Goal: Task Accomplishment & Management: Use online tool/utility

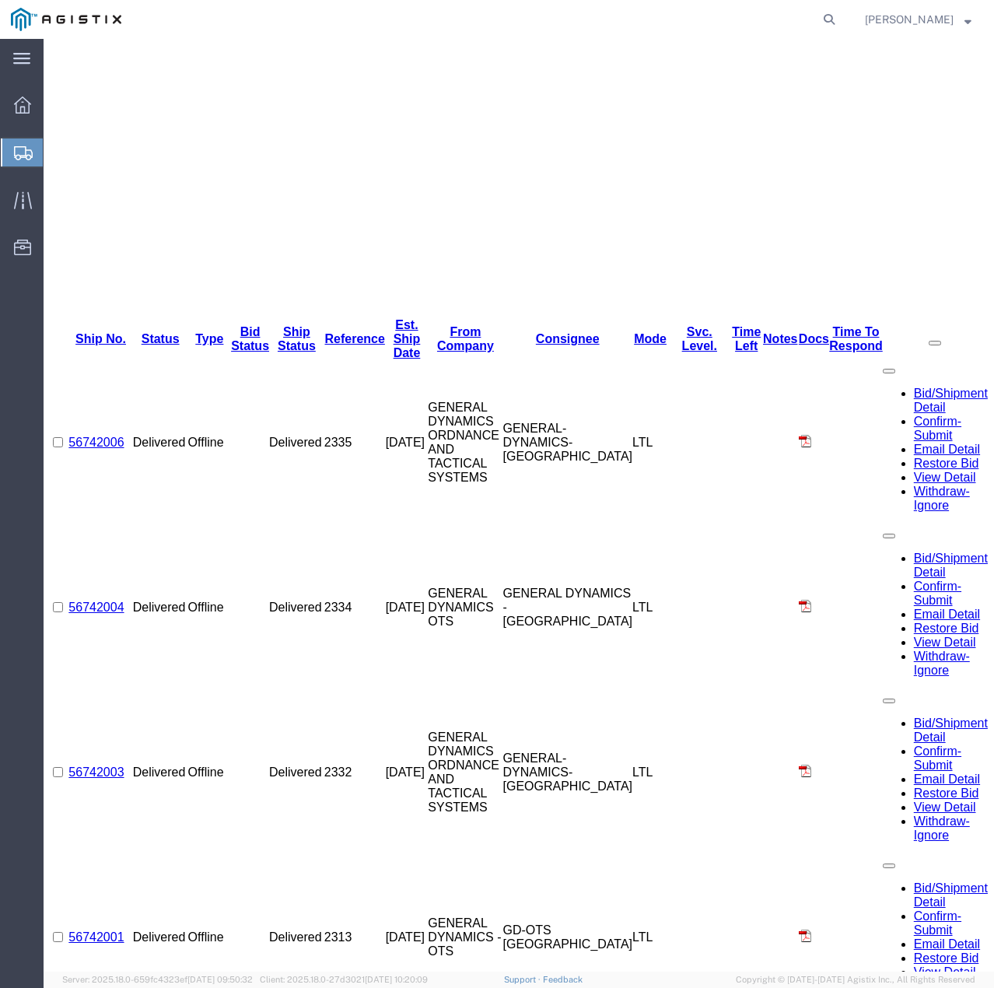
scroll to position [467, 0]
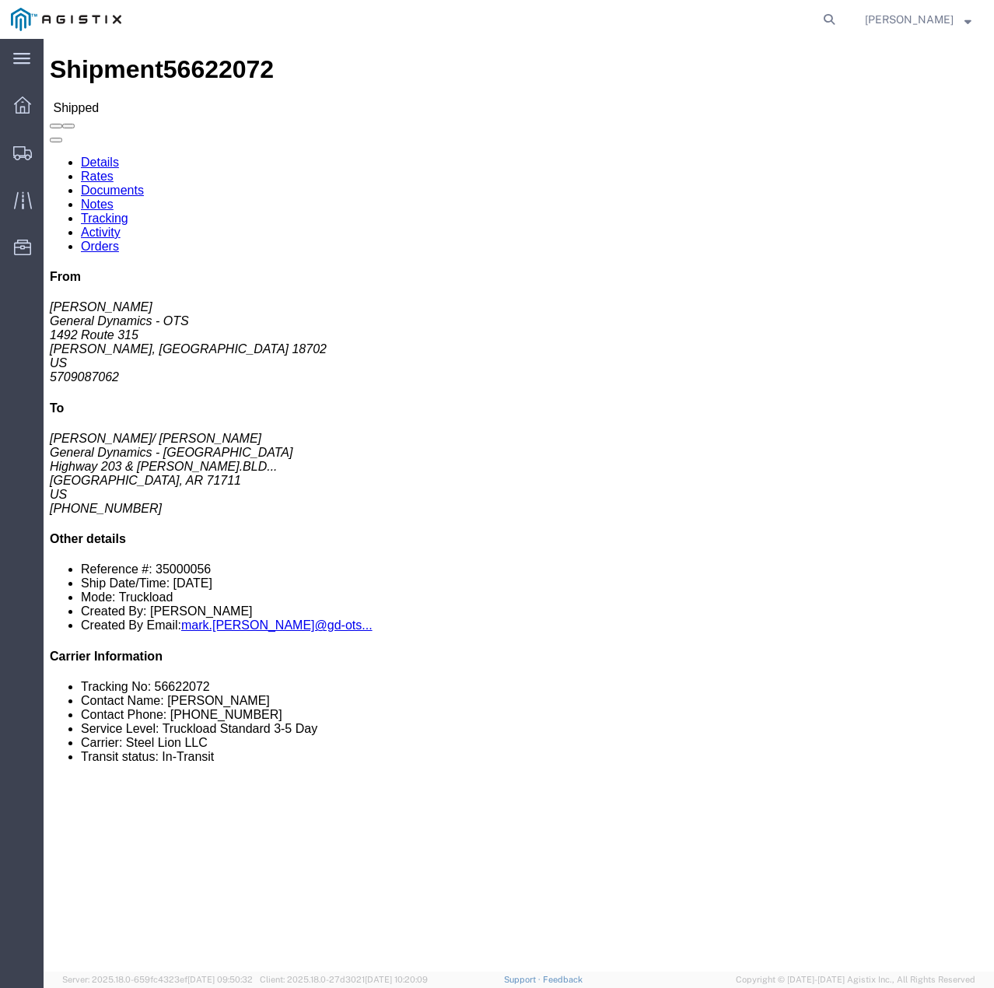
click link "Tracking"
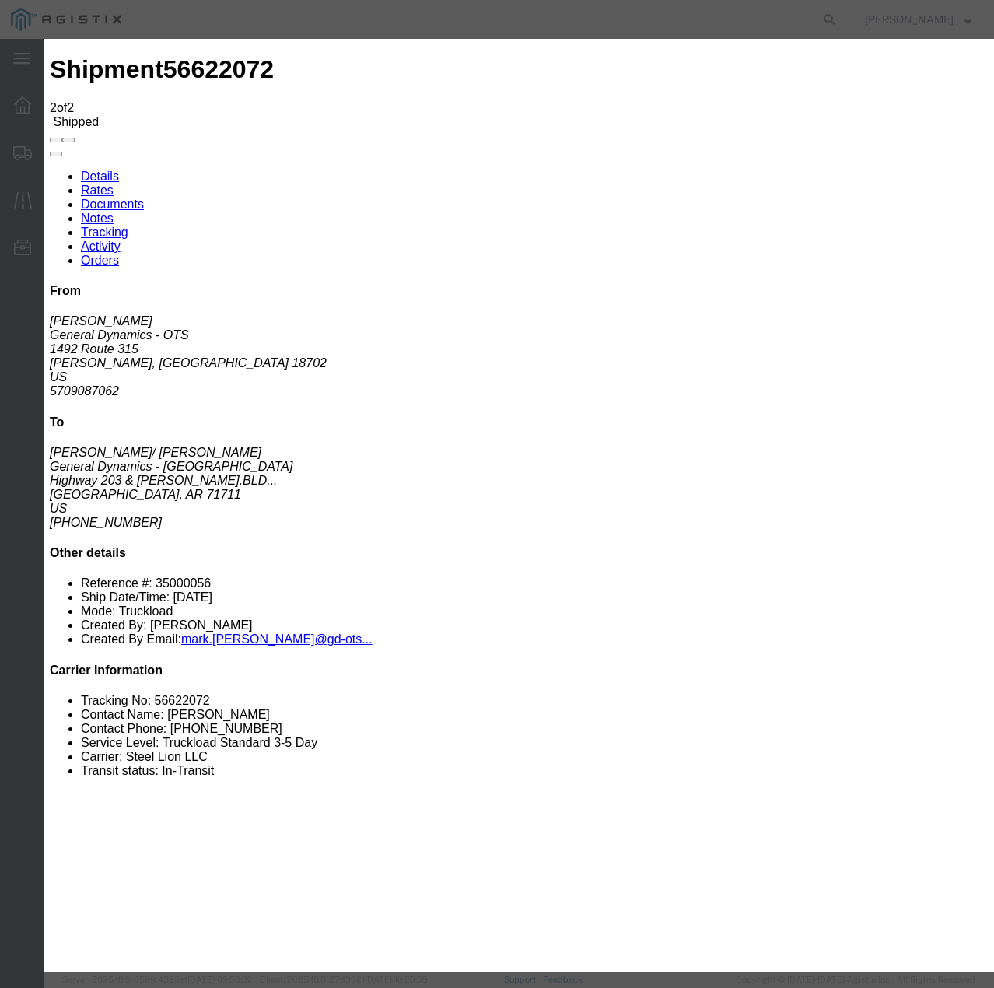
type input "[DATE]"
type input "11:00 AM"
select select "DELIVRED"
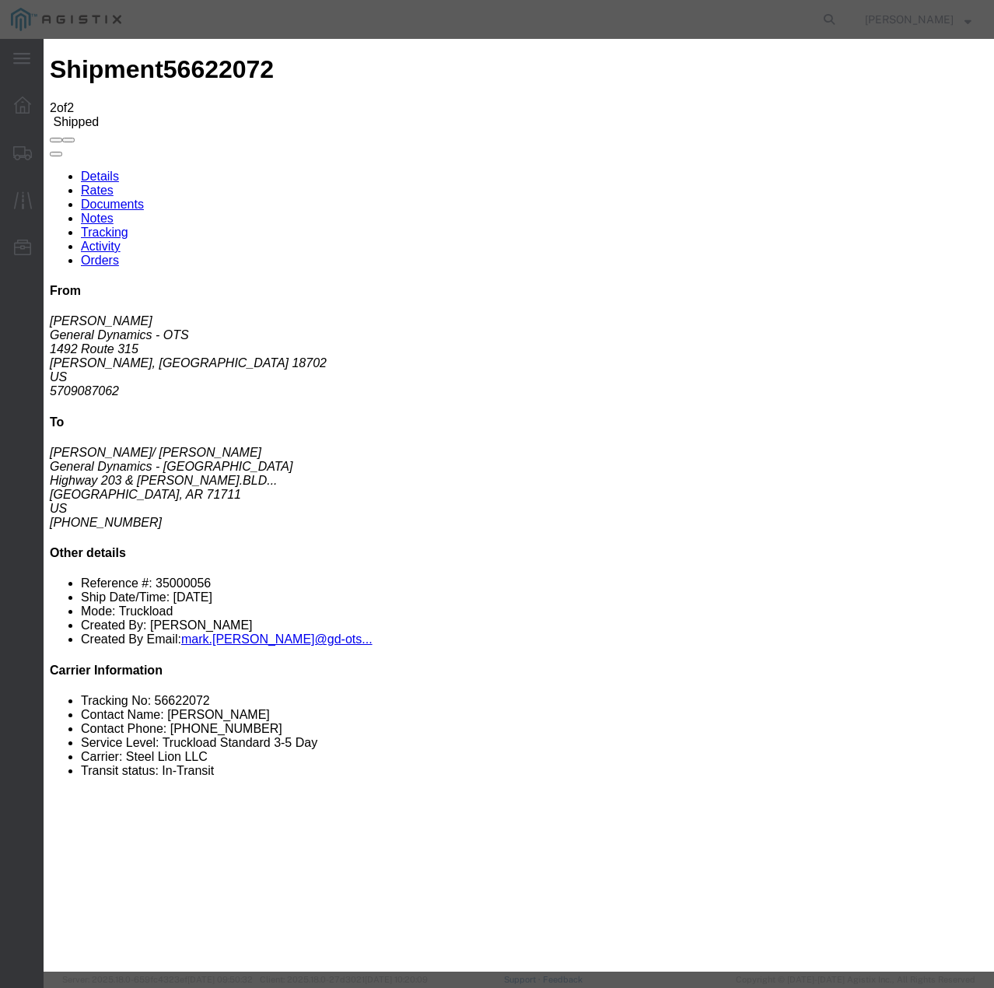
select select "22873"
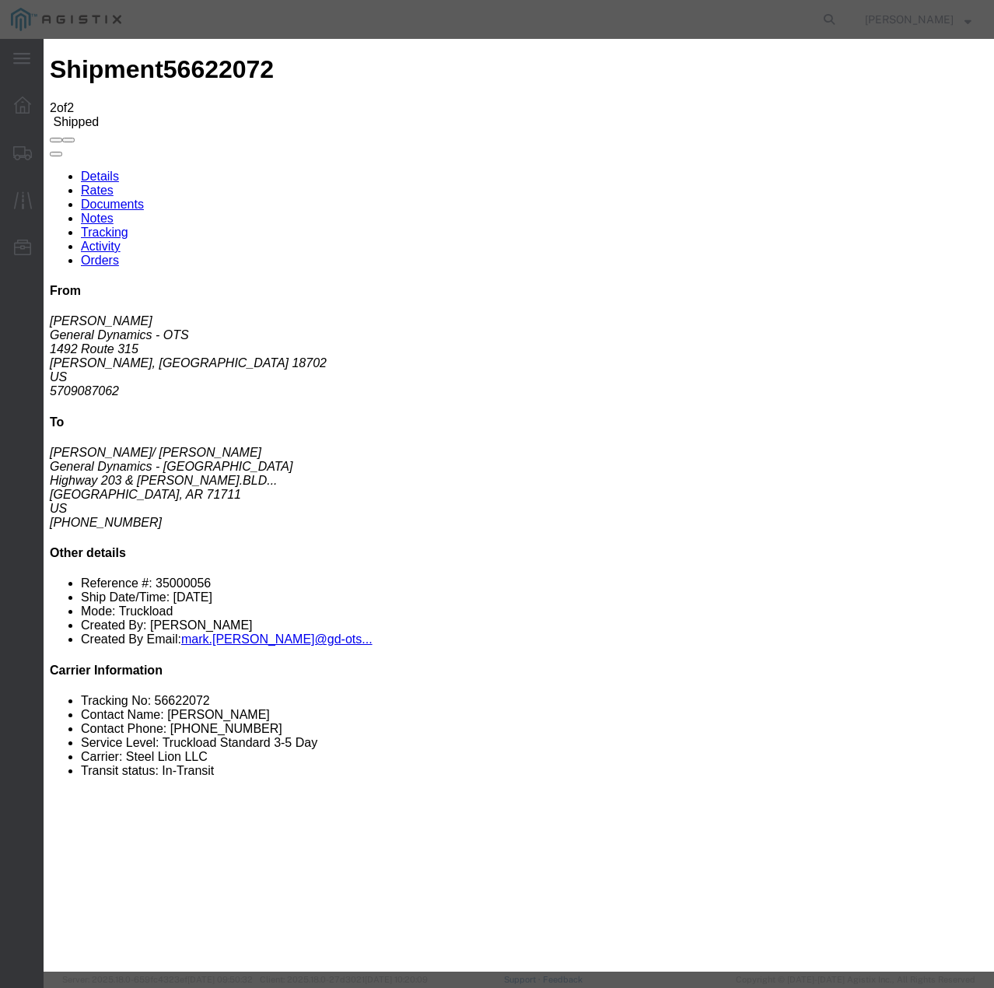
select select "TL"
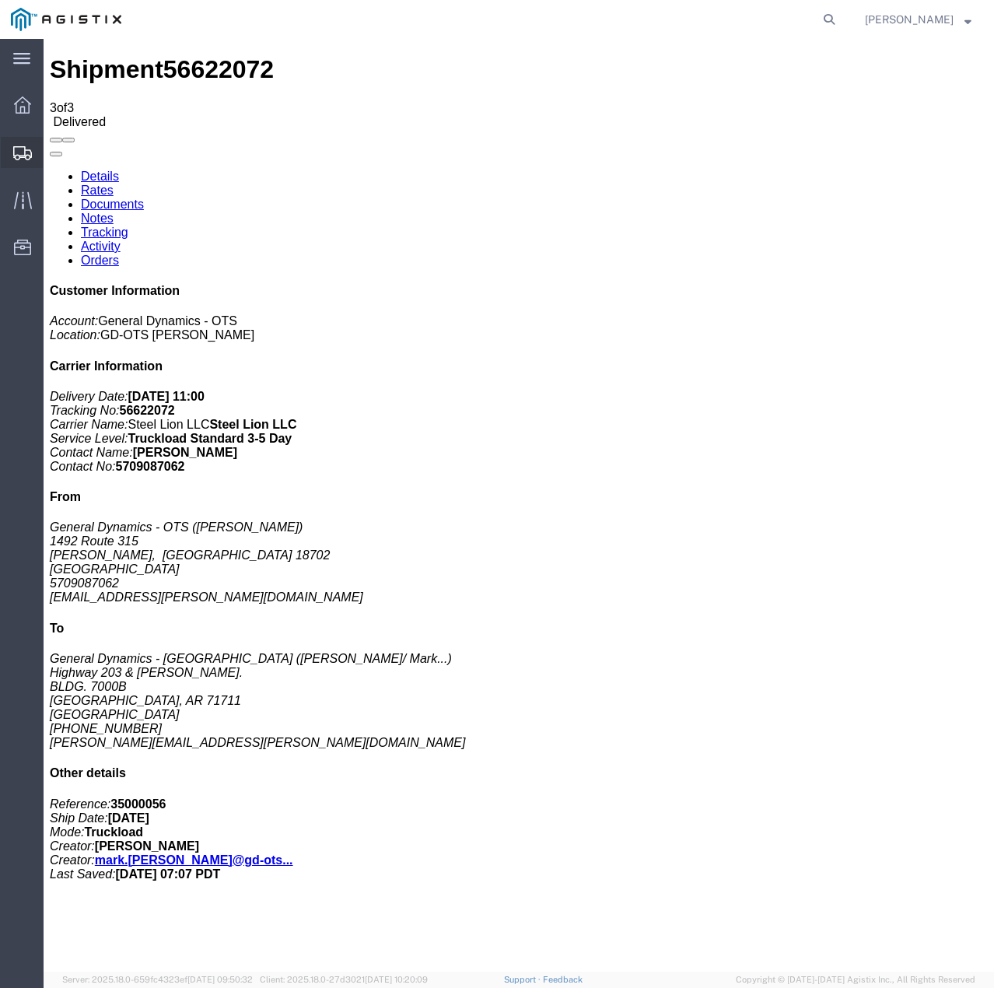
click at [25, 155] on icon at bounding box center [22, 153] width 19 height 14
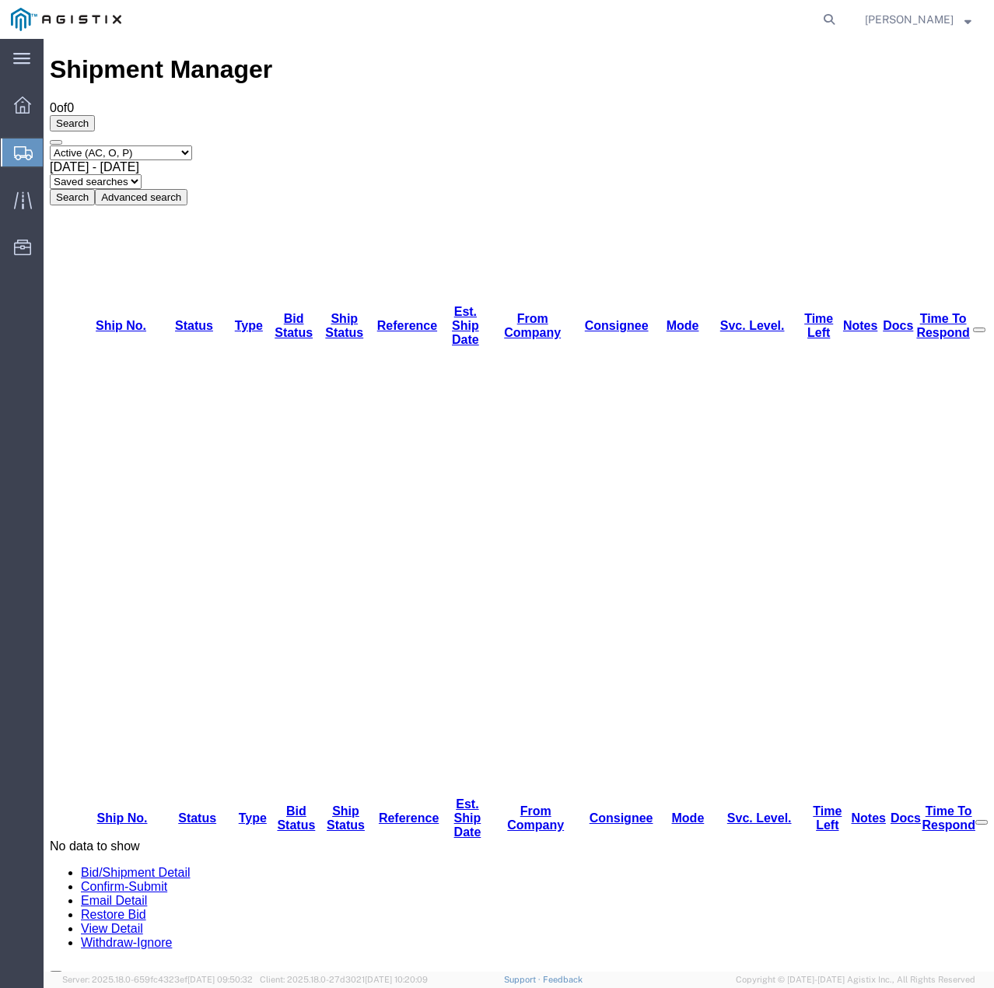
click at [192, 145] on select "Select status Active (AC, O, P) All Approved Awaiting Confirmation (AC) Booked …" at bounding box center [121, 152] width 142 height 15
select select "ALL"
click at [50, 145] on select "Select status Active (AC, O, P) All Approved Awaiting Confirmation (AC) Booked …" at bounding box center [121, 152] width 142 height 15
click at [95, 189] on button "Search" at bounding box center [72, 197] width 45 height 16
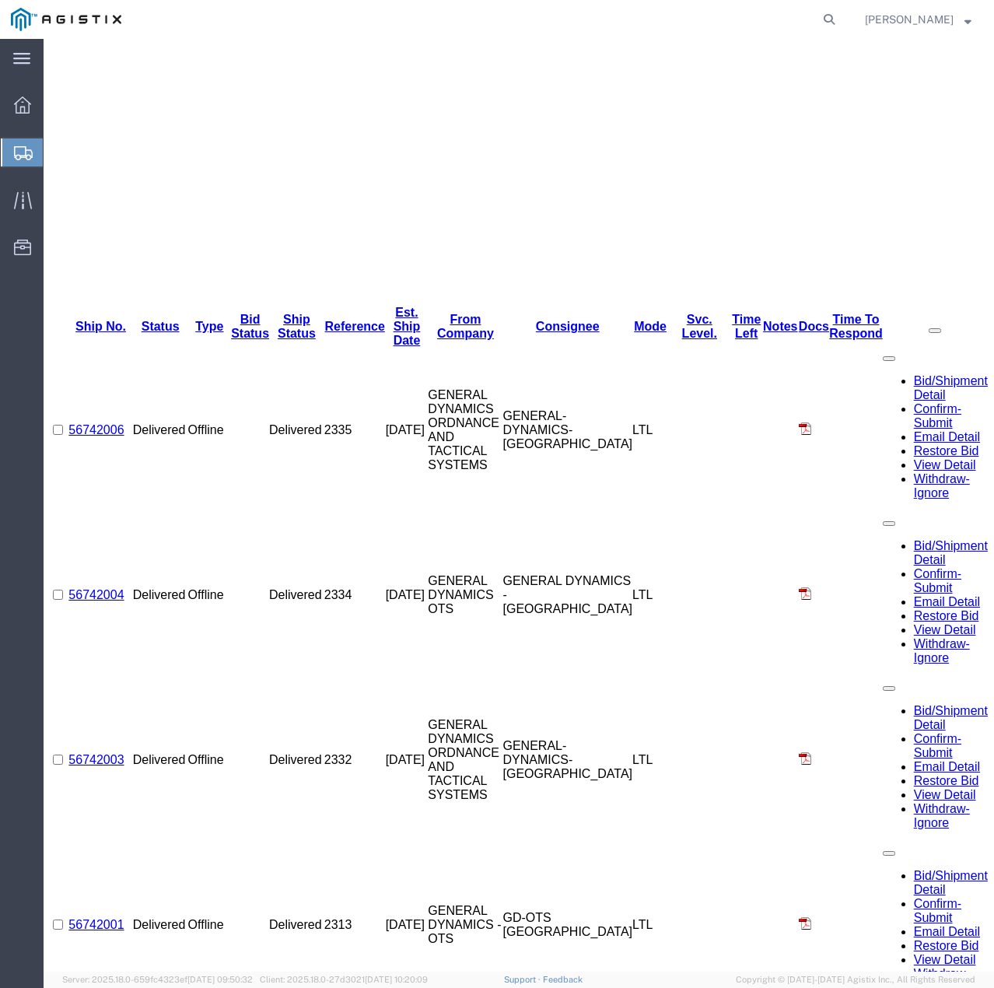
scroll to position [492, 0]
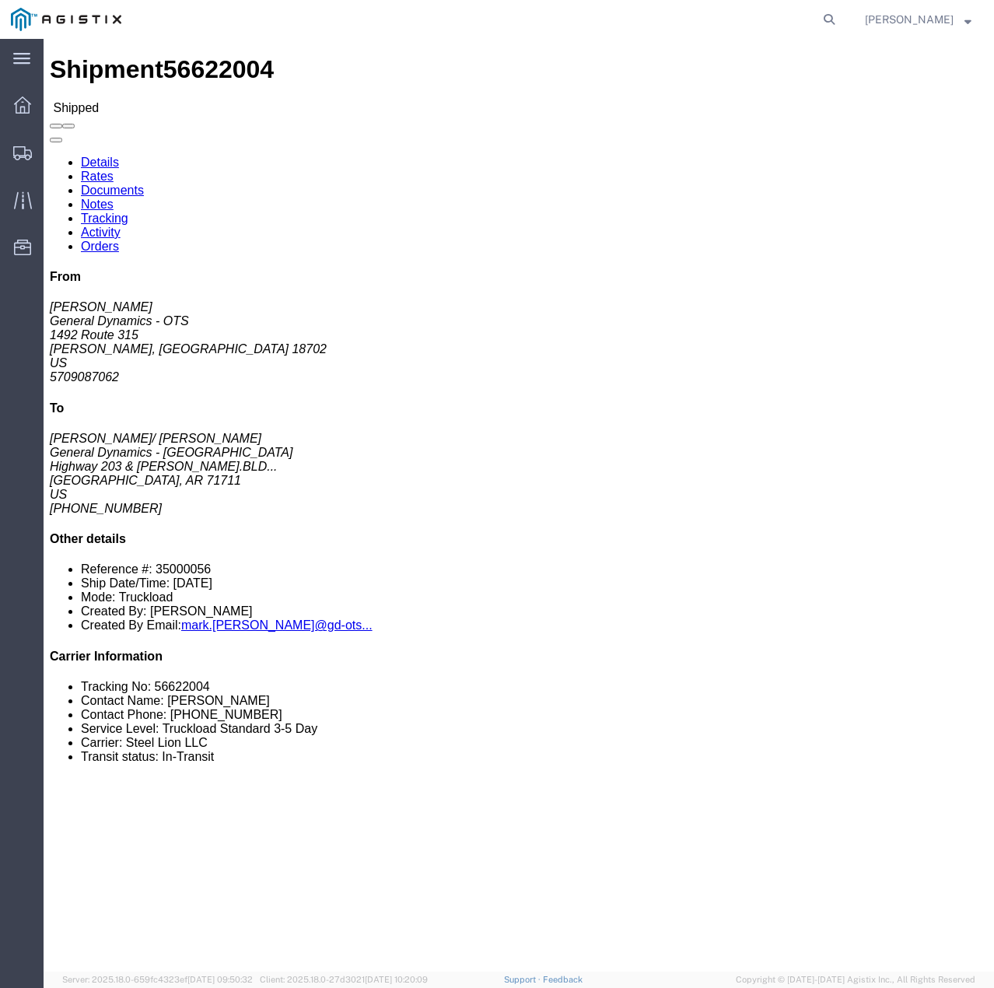
click link "Tracking"
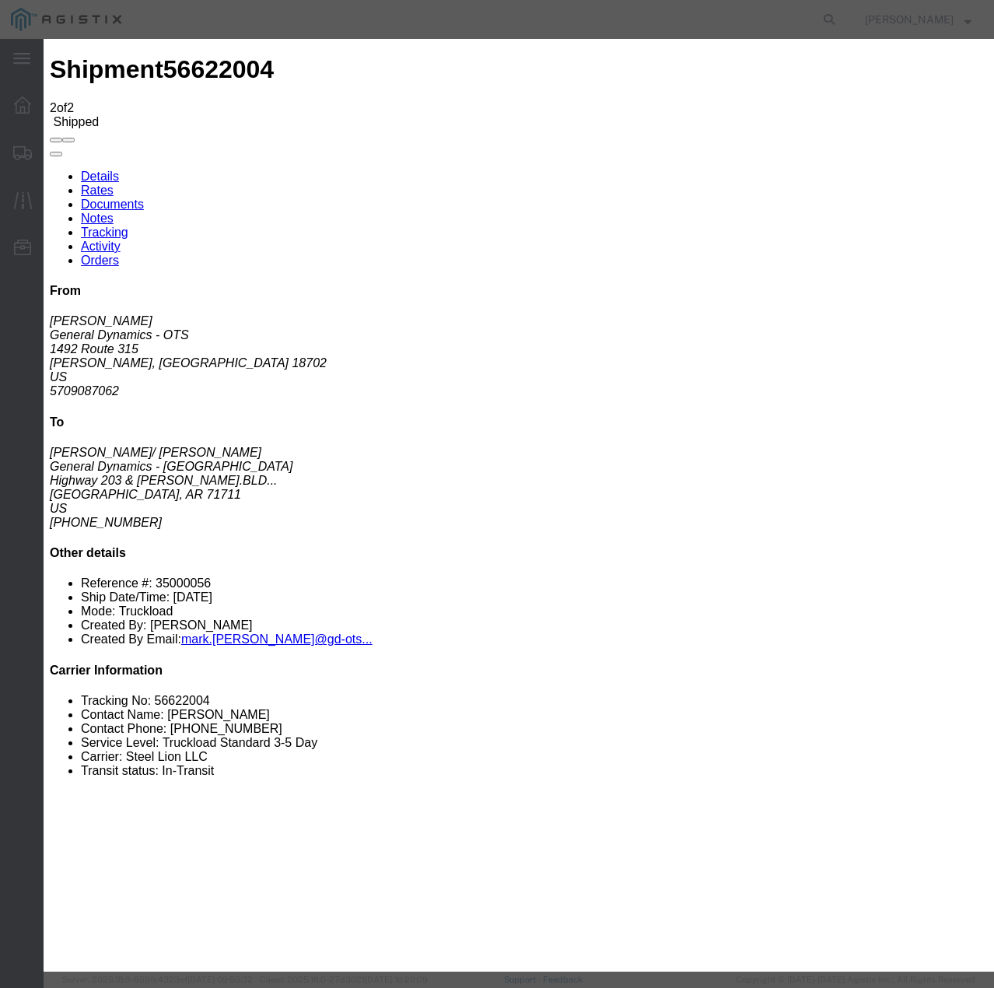
type input "[DATE]"
type input "11:00 AM"
select select "DELIVRED"
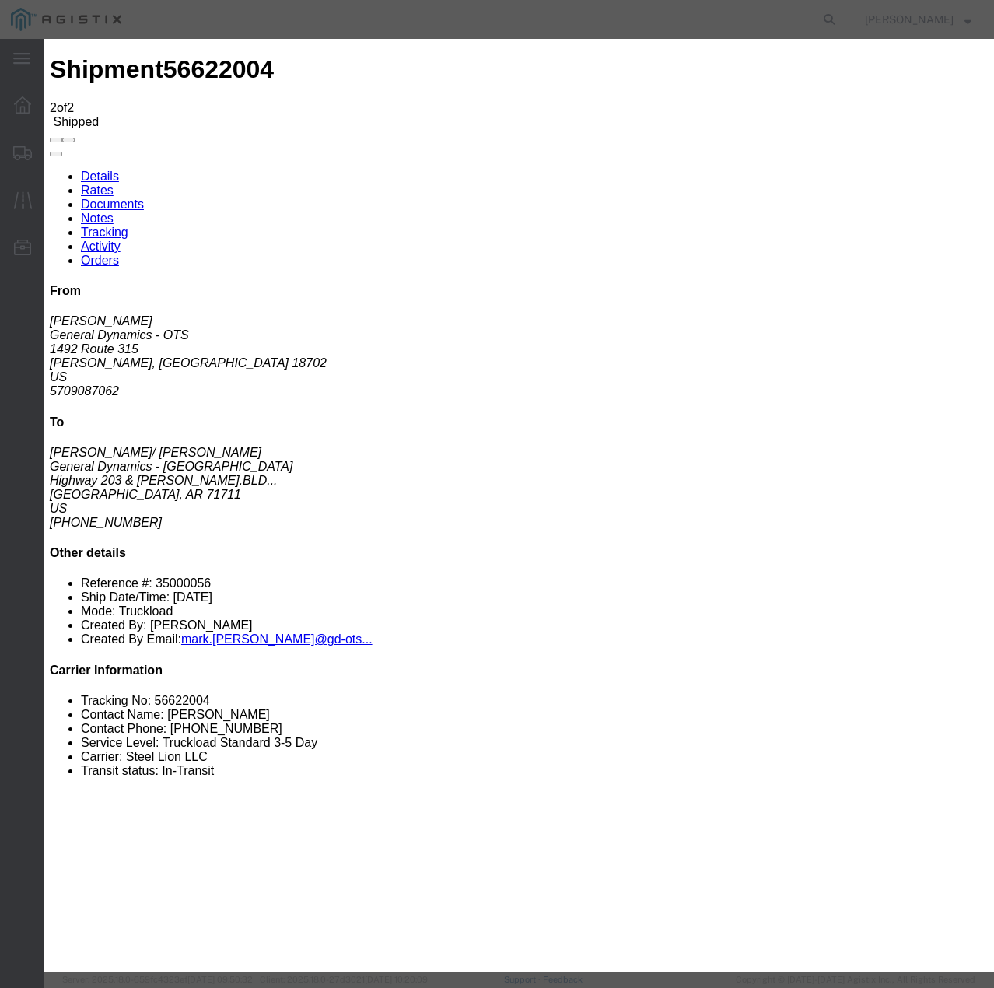
select select "22873"
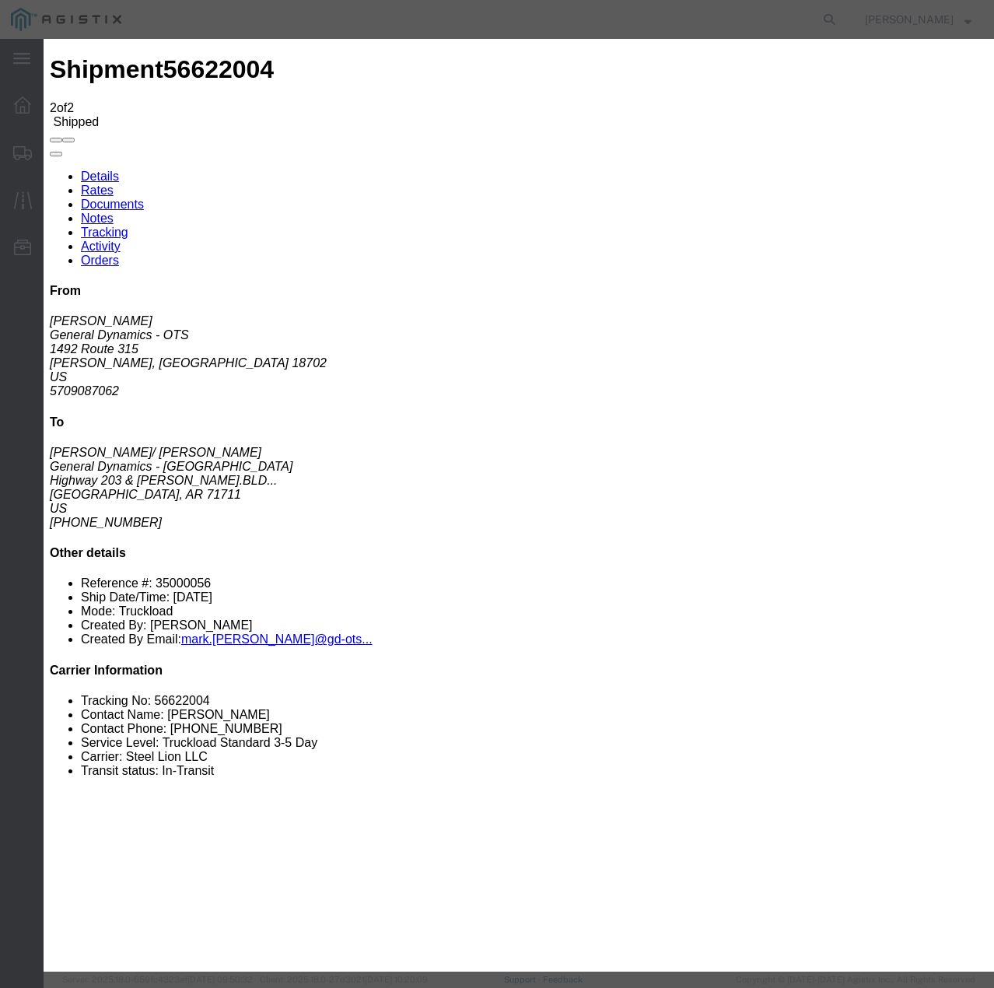
select select "TL"
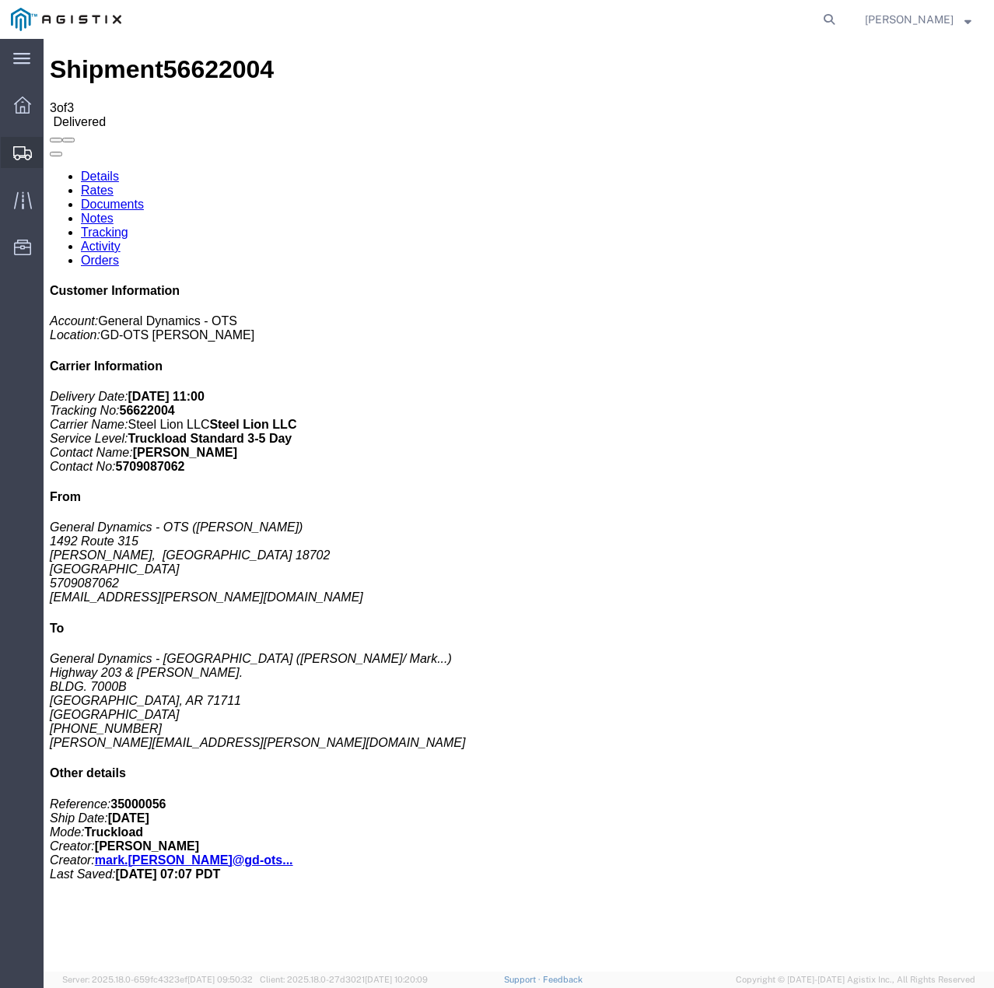
click at [29, 150] on icon at bounding box center [22, 153] width 19 height 14
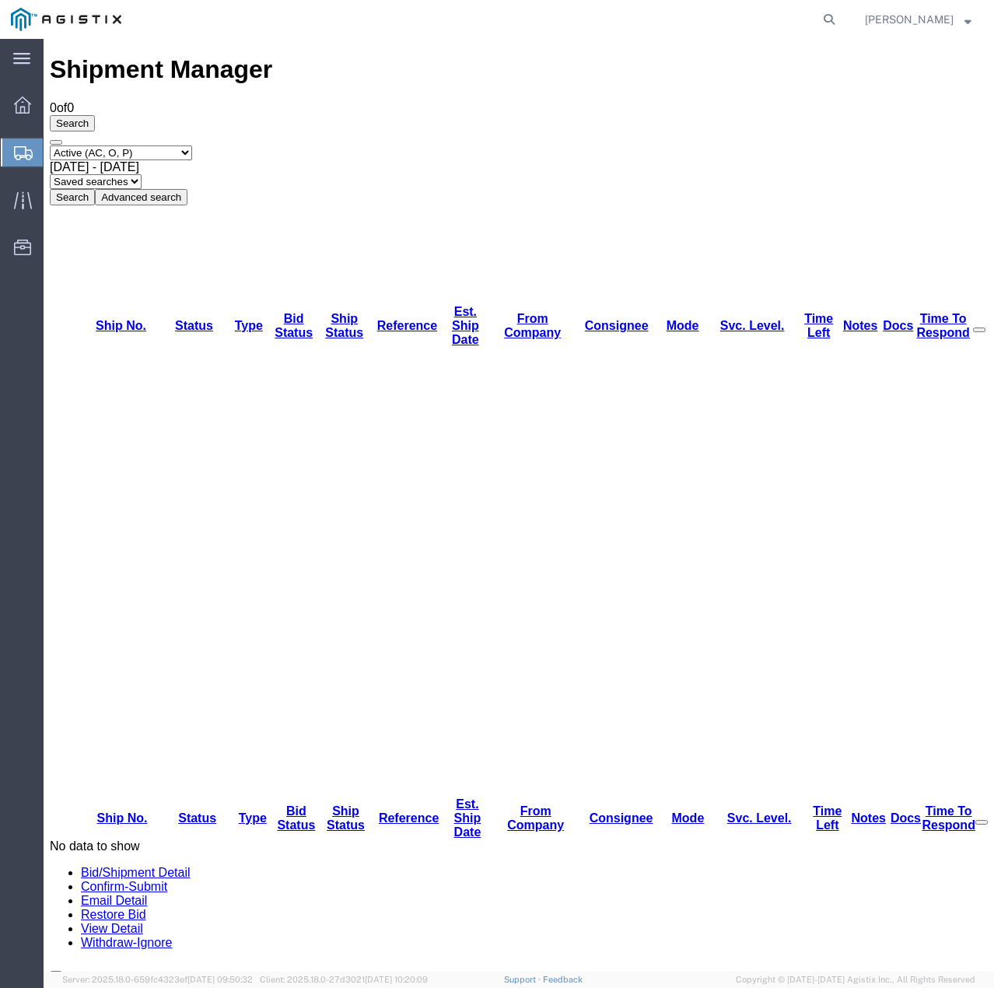
click at [175, 145] on div "Select status Active (AC, O, P) All Approved Awaiting Confirmation (AC) Booked …" at bounding box center [519, 175] width 938 height 60
click at [175, 145] on select "Select status Active (AC, O, P) All Approved Awaiting Confirmation (AC) Booked …" at bounding box center [121, 152] width 142 height 15
select select "ALL"
click at [50, 145] on select "Select status Active (AC, O, P) All Approved Awaiting Confirmation (AC) Booked …" at bounding box center [121, 152] width 142 height 15
click at [95, 189] on button "Search" at bounding box center [72, 197] width 45 height 16
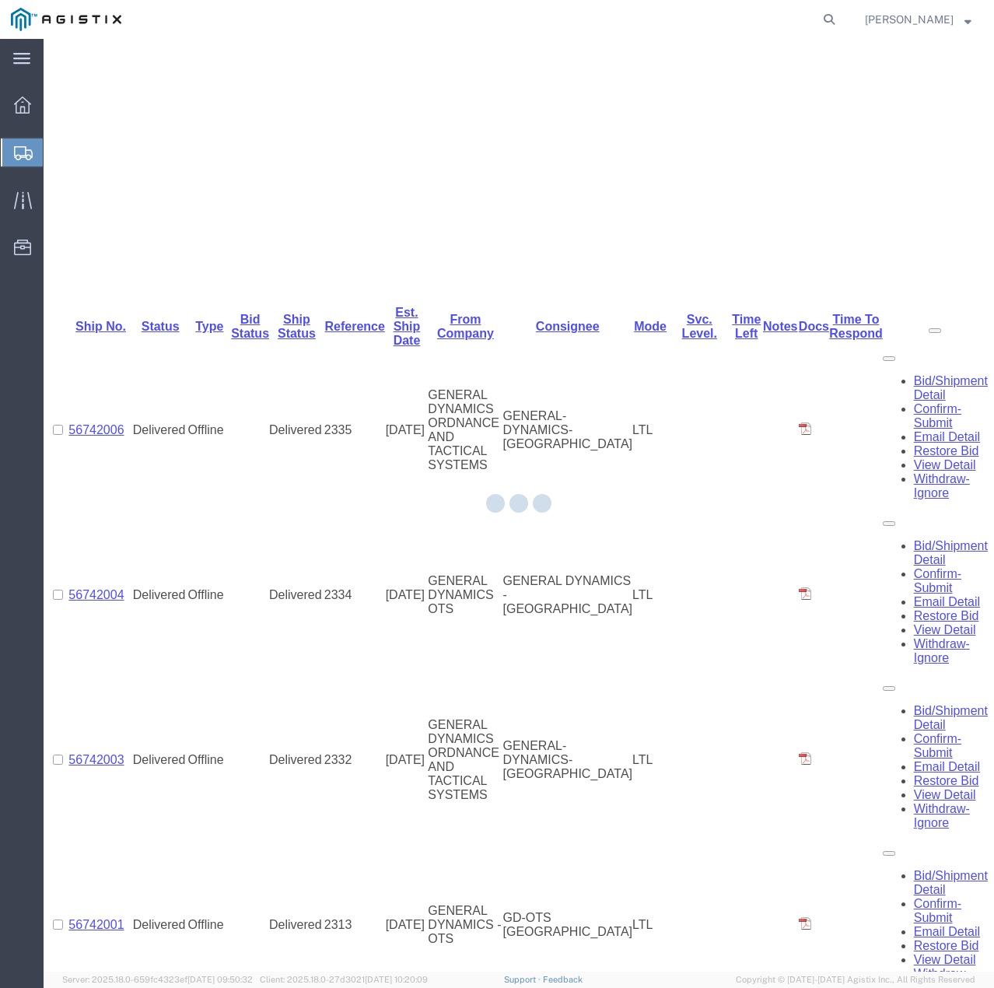
scroll to position [492, 0]
